Goal: Task Accomplishment & Management: Use online tool/utility

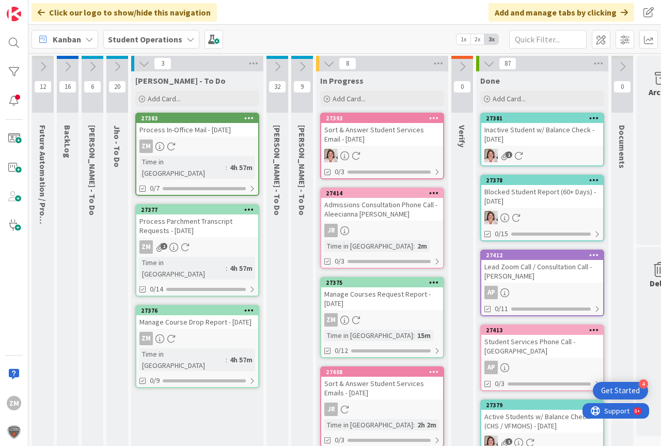
scroll to position [0, 30]
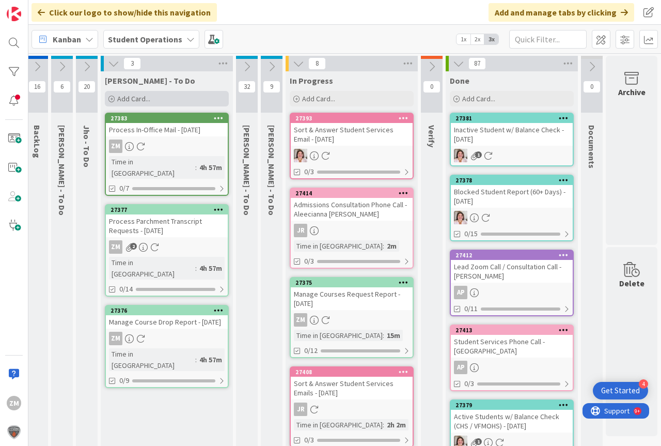
click at [134, 100] on span "Add Card..." at bounding box center [133, 98] width 33 height 9
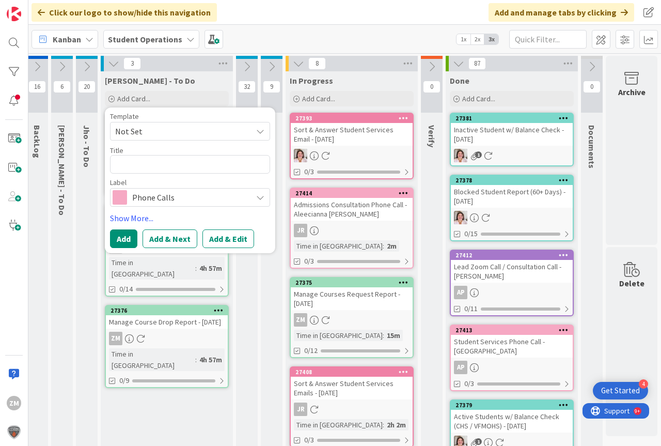
click at [259, 131] on icon at bounding box center [260, 131] width 8 height 8
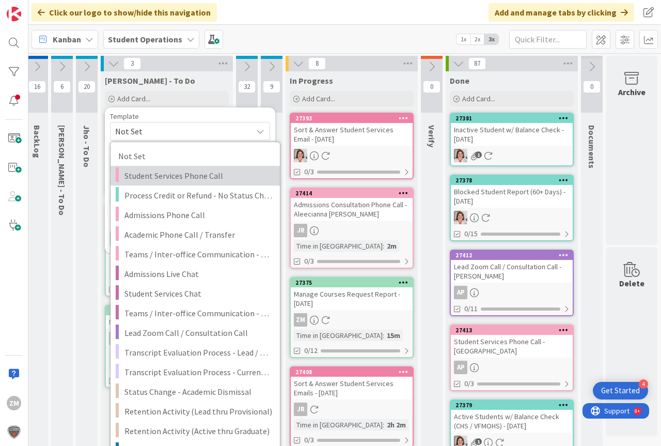
click at [138, 176] on span "Student Services Phone Call" at bounding box center [198, 175] width 148 height 13
type textarea "x"
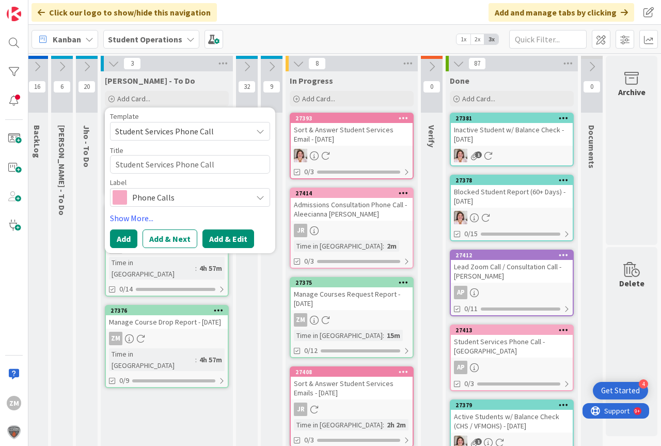
click at [226, 242] on button "Add & Edit" at bounding box center [228, 238] width 52 height 19
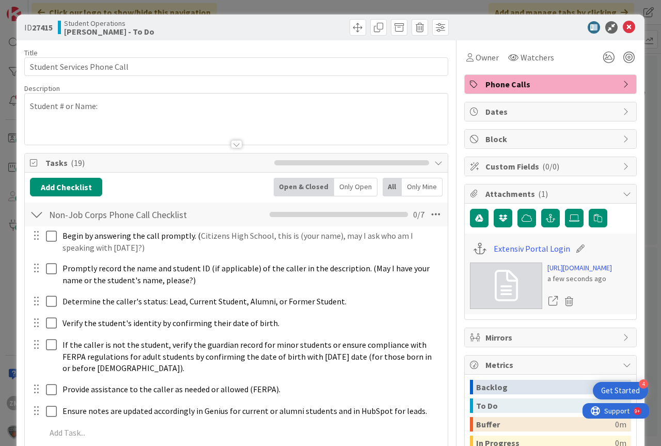
click at [132, 109] on div "Student # or Name:" at bounding box center [236, 118] width 423 height 51
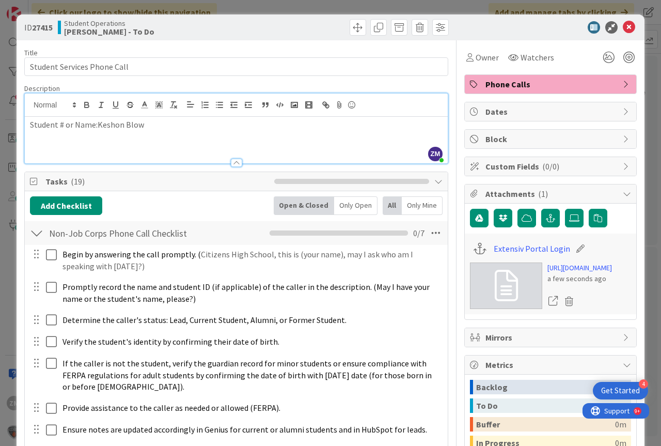
click at [95, 126] on p "Student # or Name:Keshon Blow" at bounding box center [236, 125] width 413 height 12
click at [96, 126] on p "Student # or Name:Keshon Blow" at bounding box center [236, 125] width 413 height 12
click at [626, 29] on icon at bounding box center [629, 27] width 12 height 12
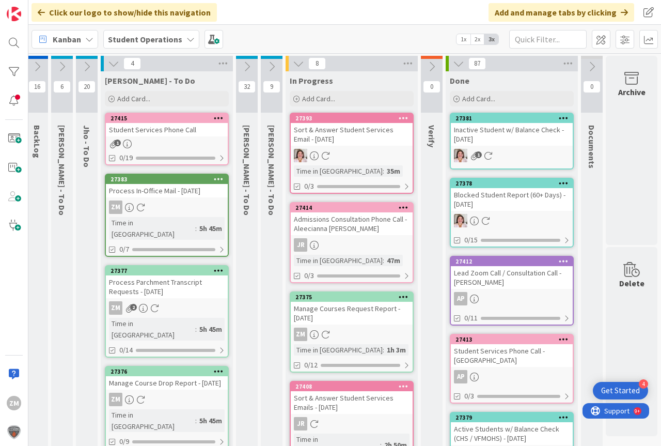
click at [221, 117] on icon at bounding box center [219, 117] width 10 height 7
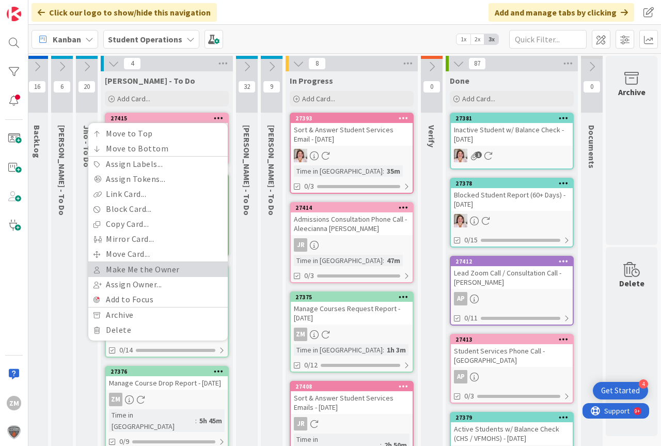
click at [136, 267] on link "Make Me the Owner" at bounding box center [157, 269] width 139 height 15
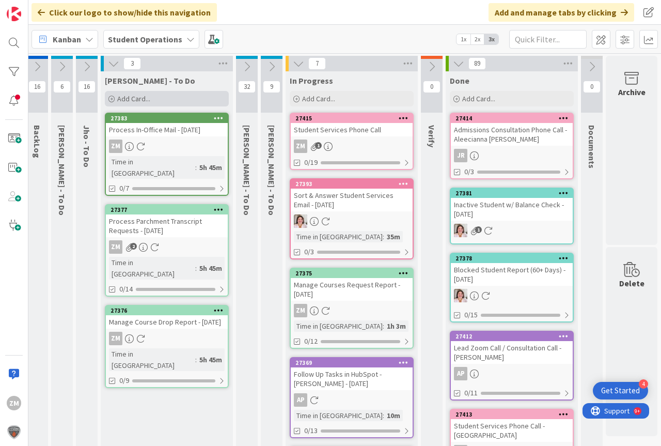
click at [133, 101] on span "Add Card..." at bounding box center [133, 98] width 33 height 9
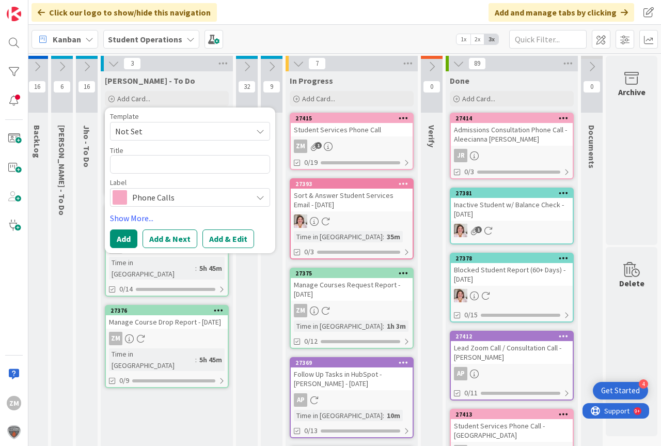
click at [261, 133] on icon at bounding box center [260, 131] width 8 height 8
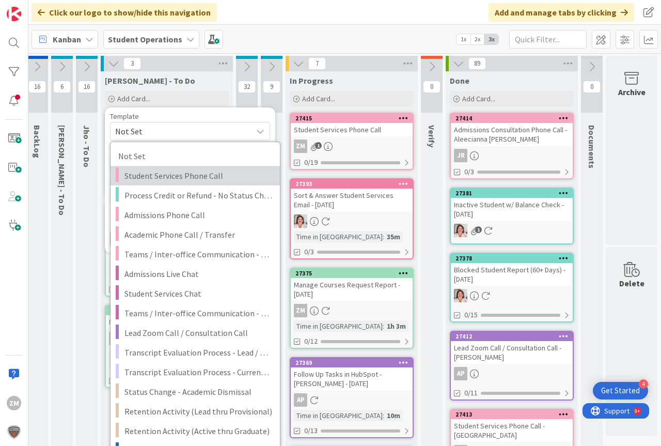
click at [193, 179] on span "Student Services Phone Call" at bounding box center [198, 175] width 148 height 13
type textarea "x"
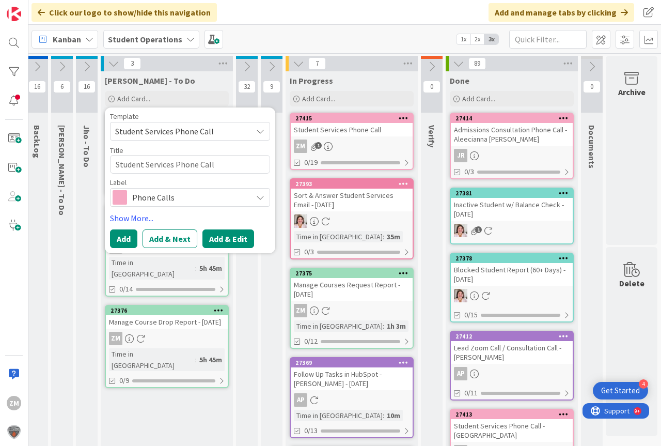
click at [233, 240] on button "Add & Edit" at bounding box center [228, 238] width 52 height 19
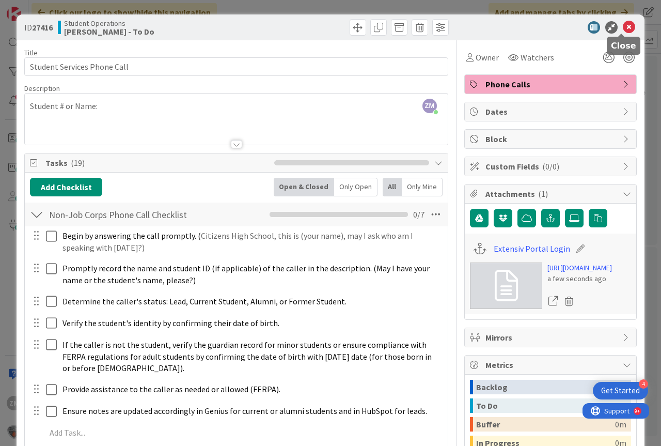
click at [623, 28] on icon at bounding box center [629, 27] width 12 height 12
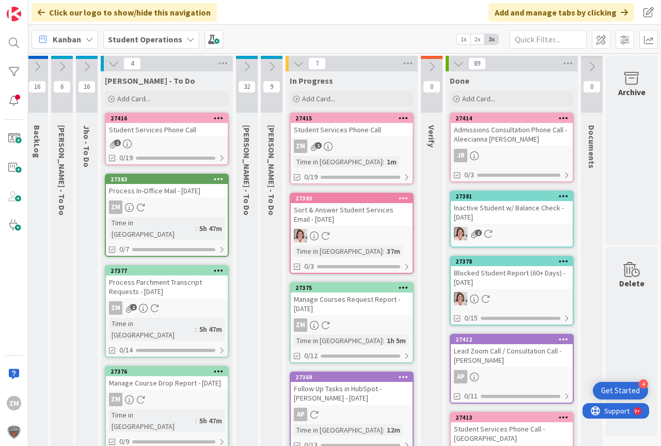
click at [224, 116] on div at bounding box center [218, 118] width 19 height 7
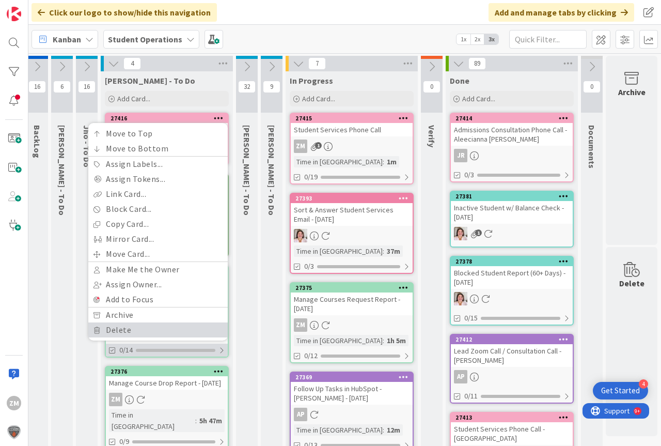
click at [126, 333] on link "Delete" at bounding box center [157, 329] width 139 height 15
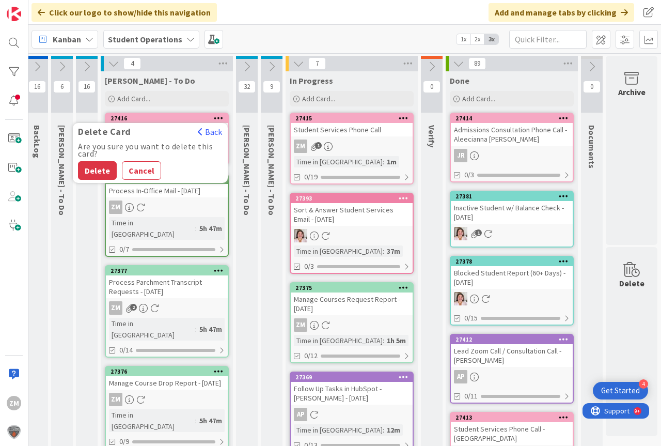
click at [89, 169] on button "Delete" at bounding box center [97, 170] width 39 height 19
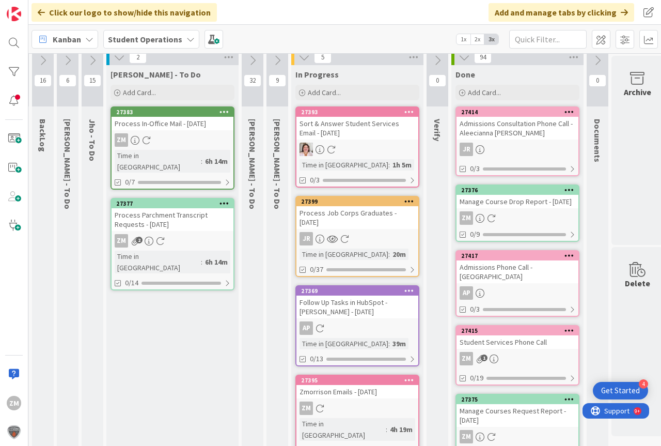
scroll to position [0, 23]
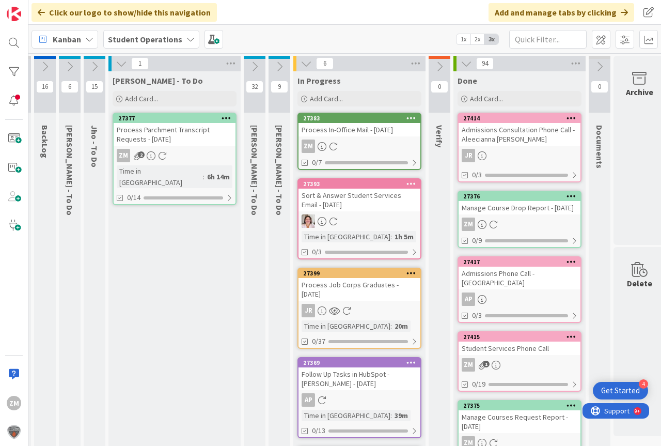
click at [95, 65] on icon at bounding box center [94, 66] width 11 height 11
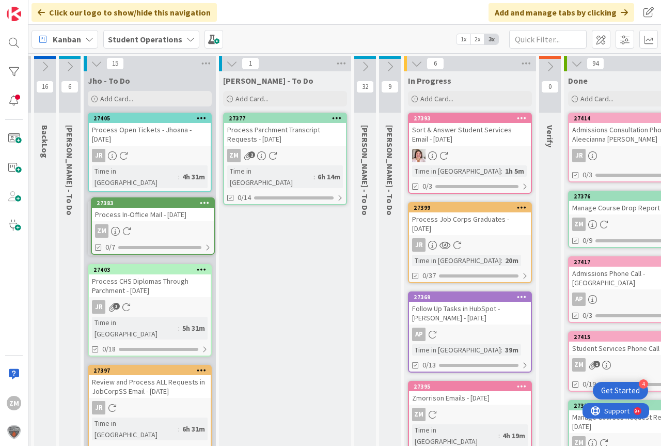
scroll to position [0, 0]
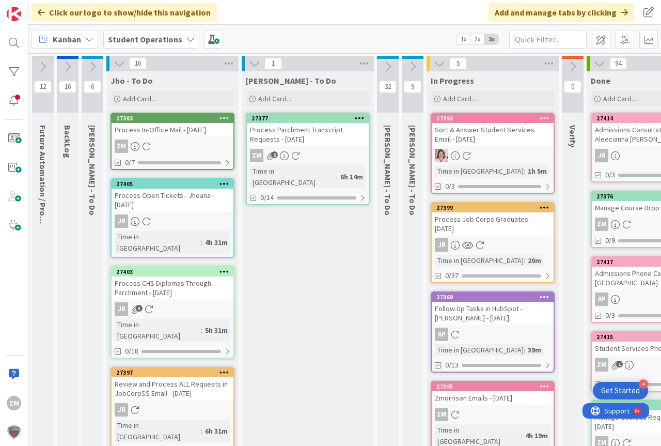
click at [117, 64] on icon at bounding box center [119, 63] width 11 height 11
